Goal: Check status

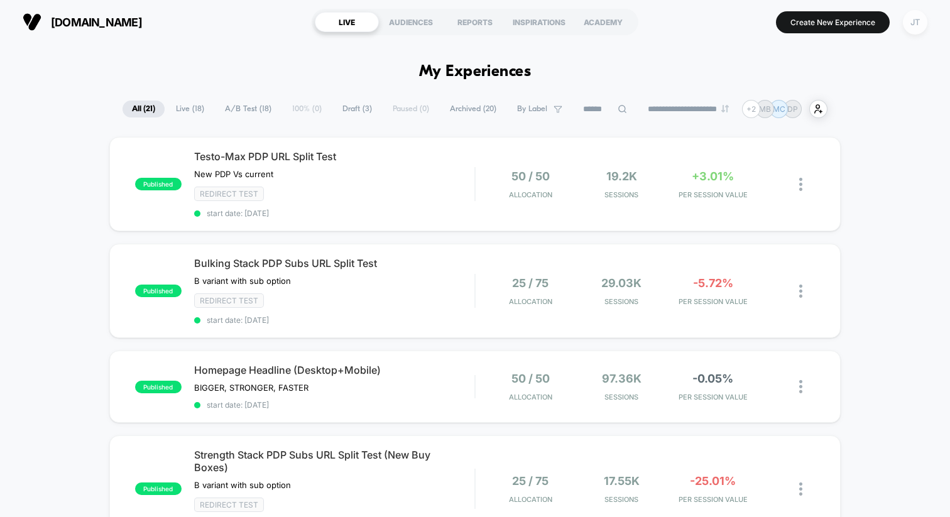
click at [909, 18] on div "JT" at bounding box center [915, 22] width 25 height 25
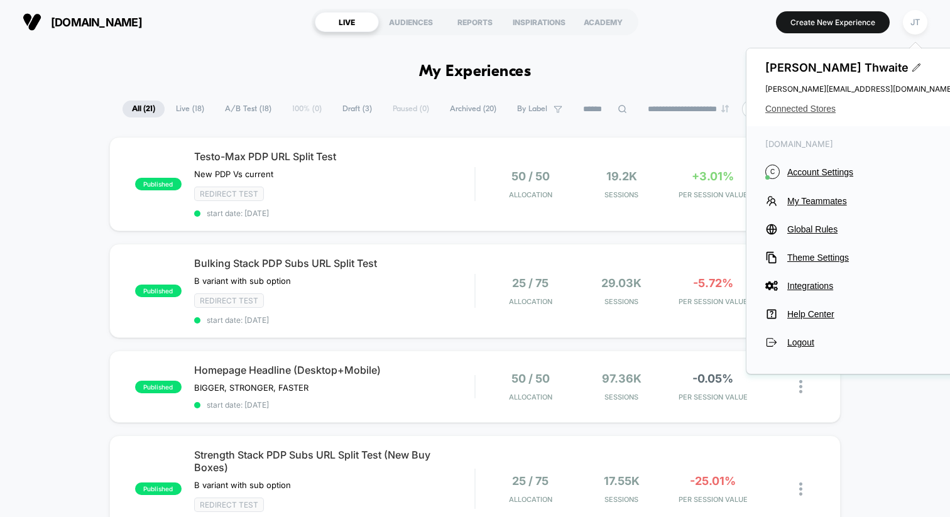
click at [820, 109] on span "Connected Stores" at bounding box center [859, 109] width 188 height 10
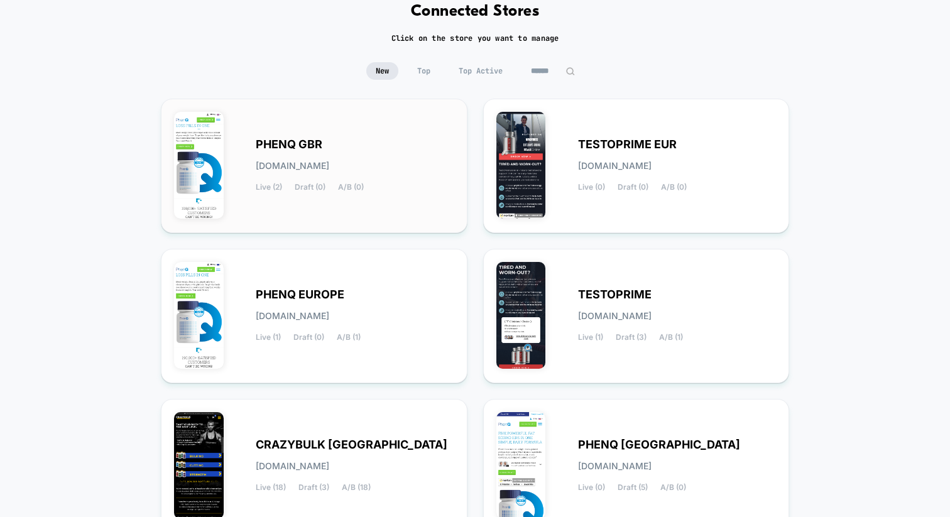
scroll to position [77, 0]
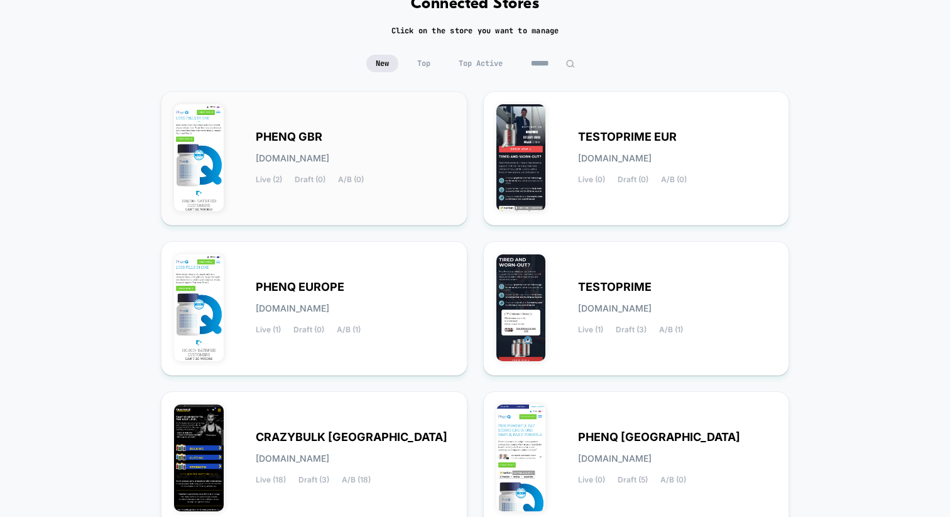
click at [292, 133] on span "PHENQ GBR" at bounding box center [289, 137] width 67 height 9
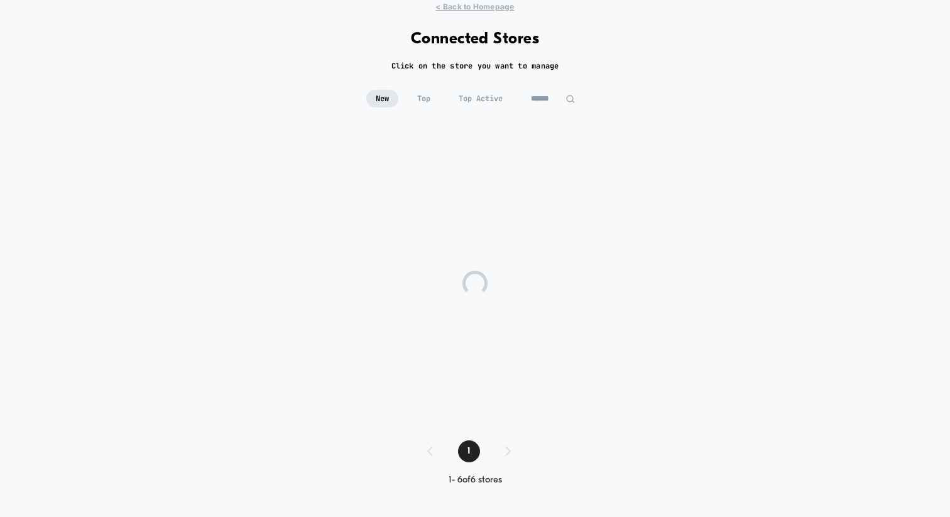
scroll to position [41, 0]
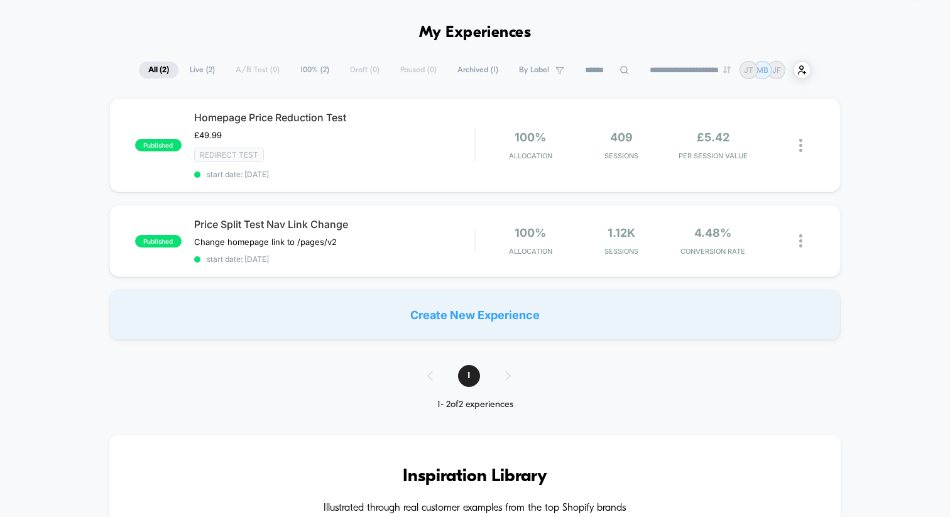
scroll to position [43, 0]
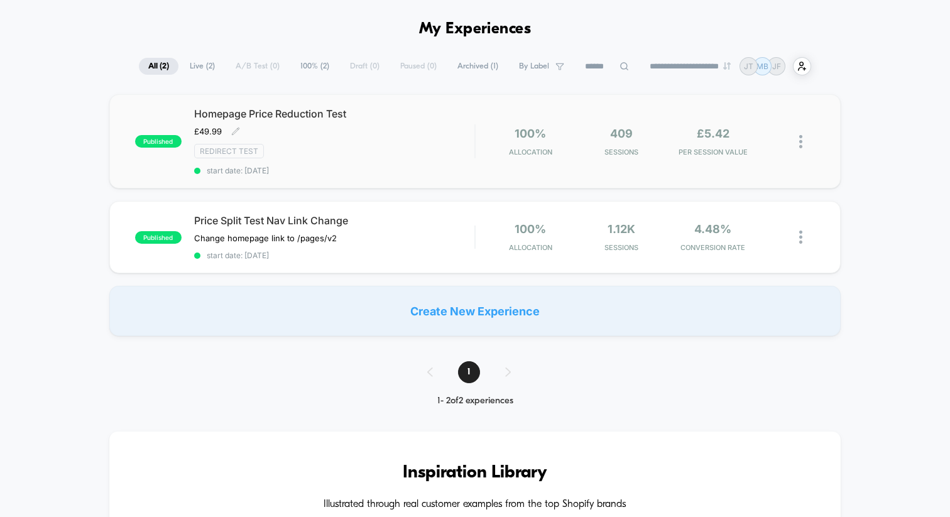
click at [293, 112] on span "Homepage Price Reduction Test" at bounding box center [334, 113] width 280 height 13
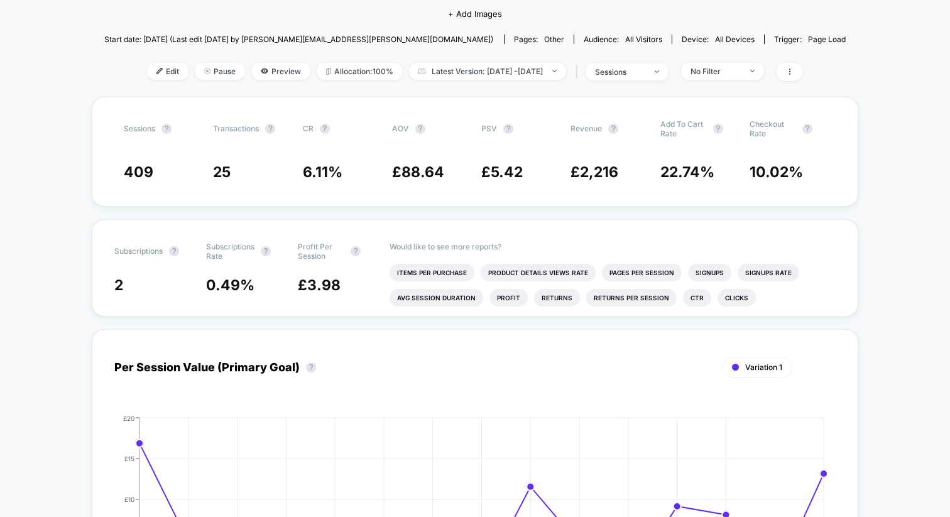
scroll to position [158, 0]
